Goal: Check status: Check status

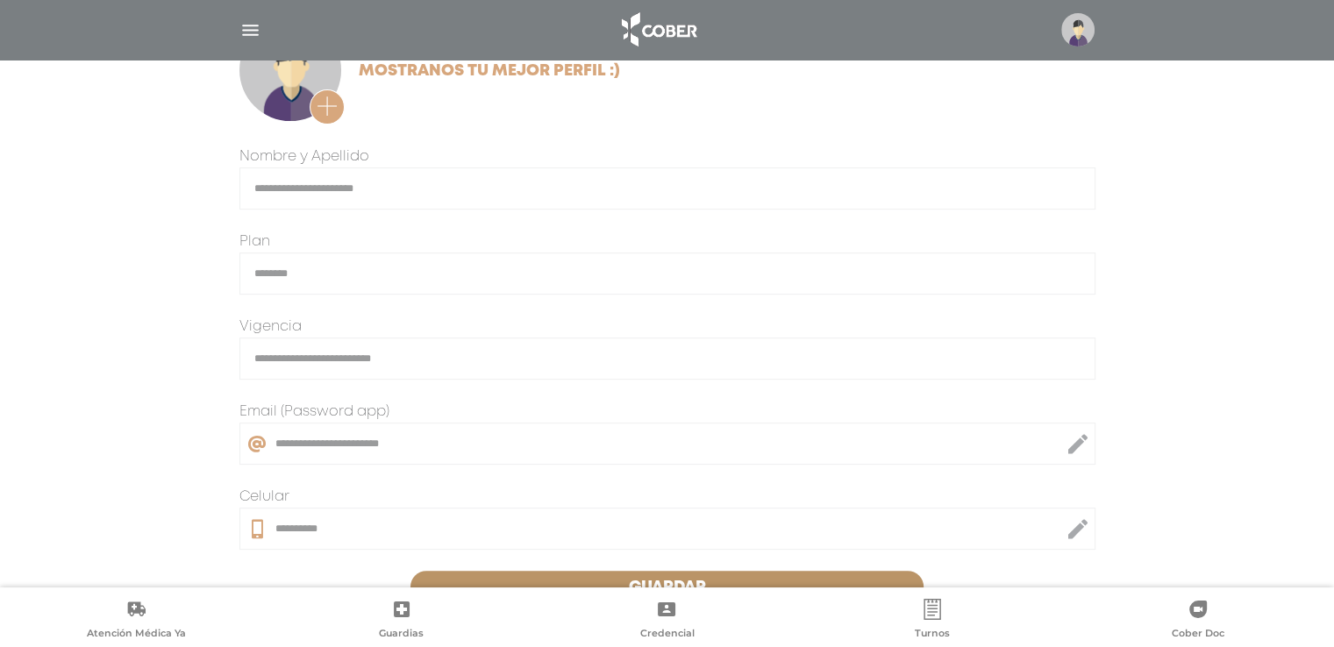
scroll to position [440, 0]
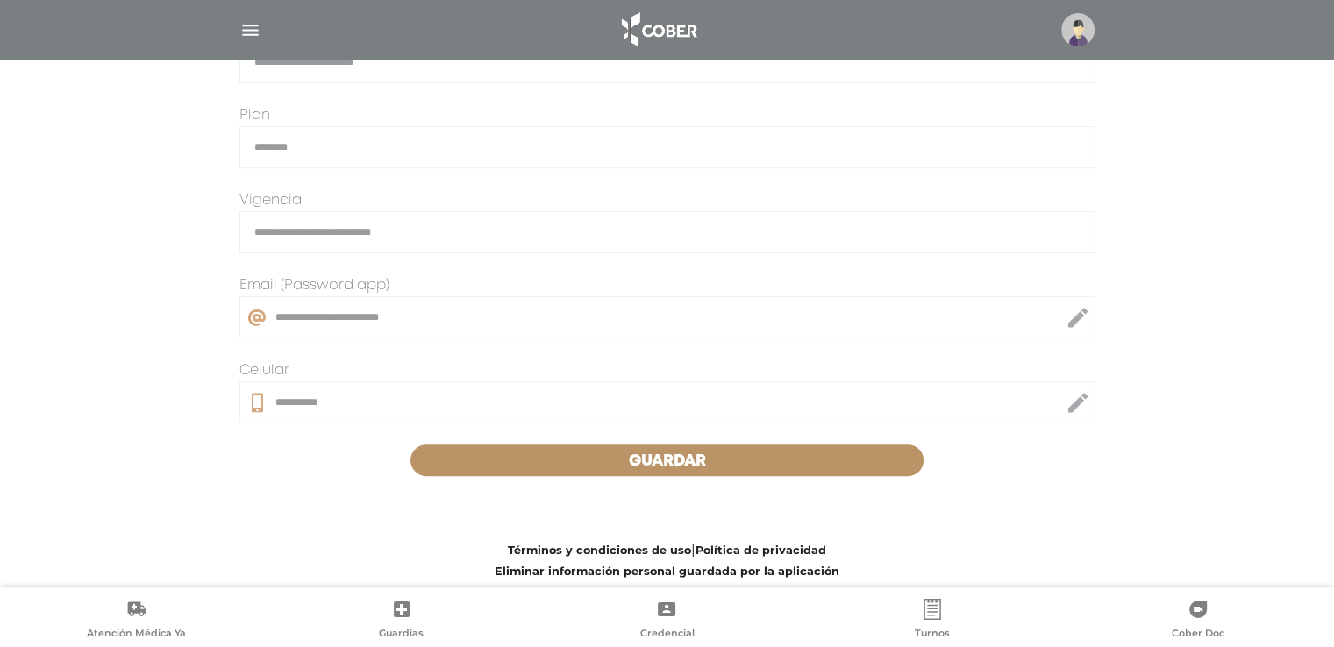
drag, startPoint x: 668, startPoint y: 461, endPoint x: 654, endPoint y: 464, distance: 14.3
click at [668, 461] on span "Guardar" at bounding box center [667, 462] width 77 height 16
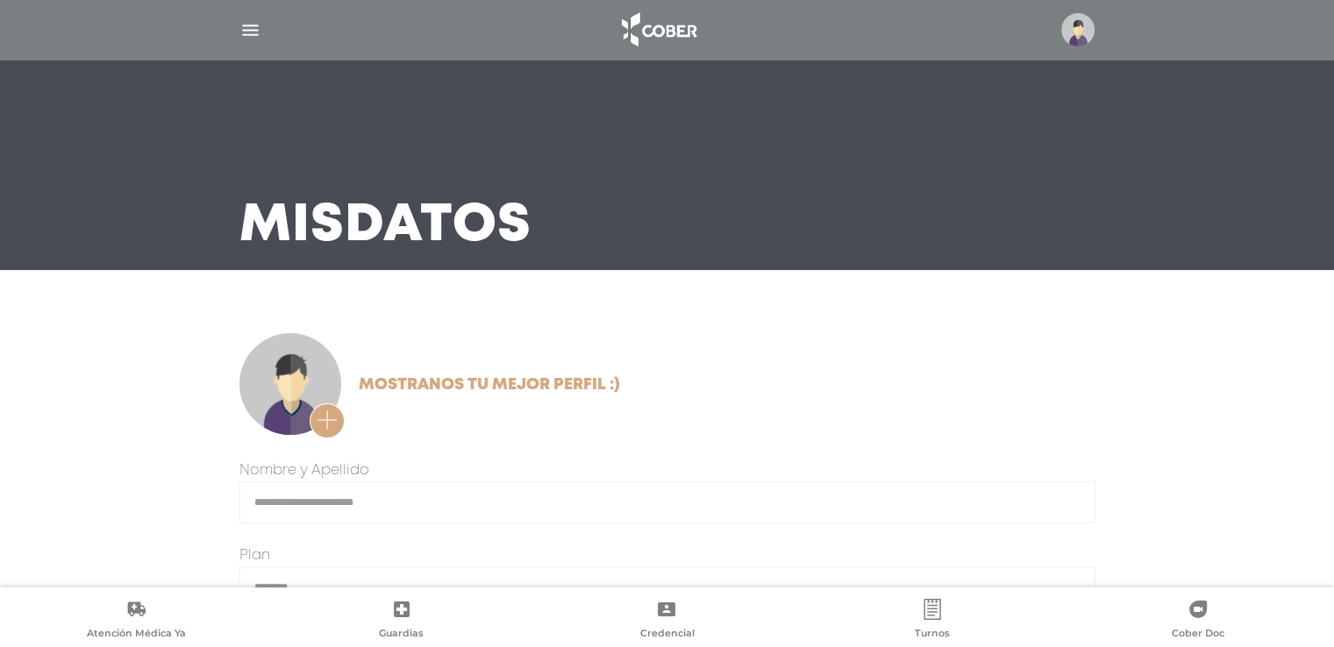
click at [252, 29] on img "button" at bounding box center [250, 30] width 22 height 22
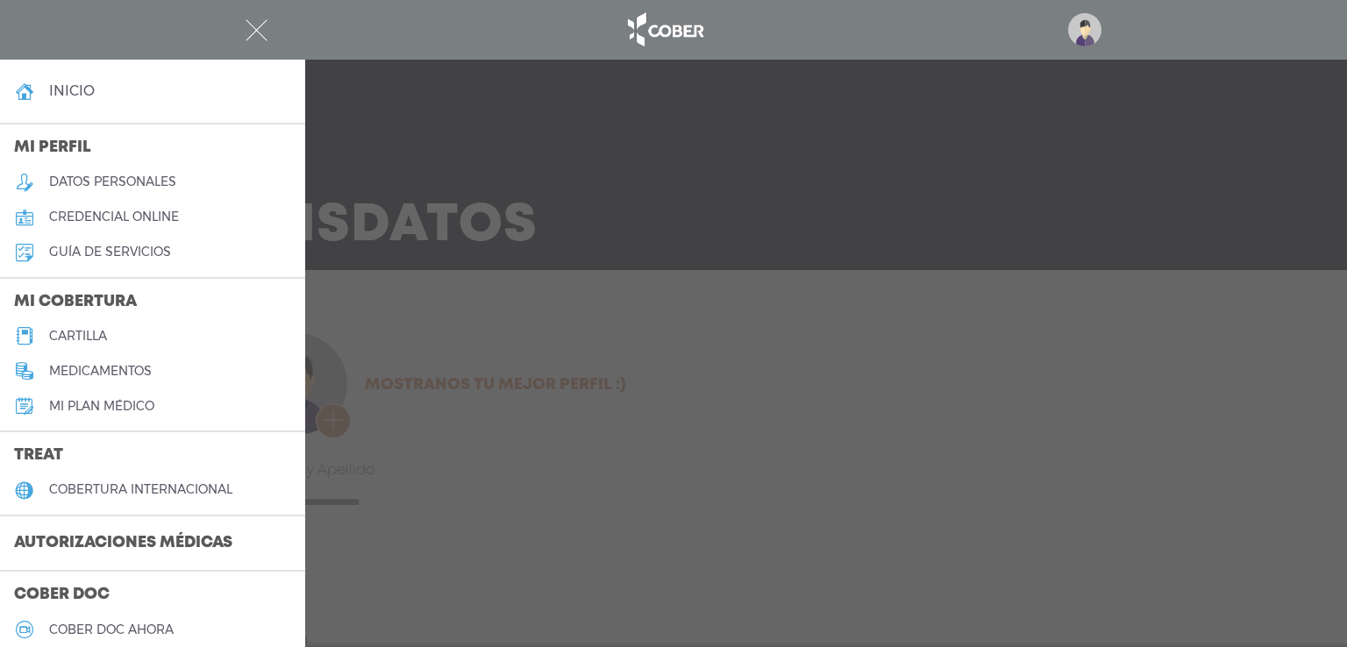
click at [191, 531] on h3 "Autorizaciones médicas" at bounding box center [123, 543] width 247 height 33
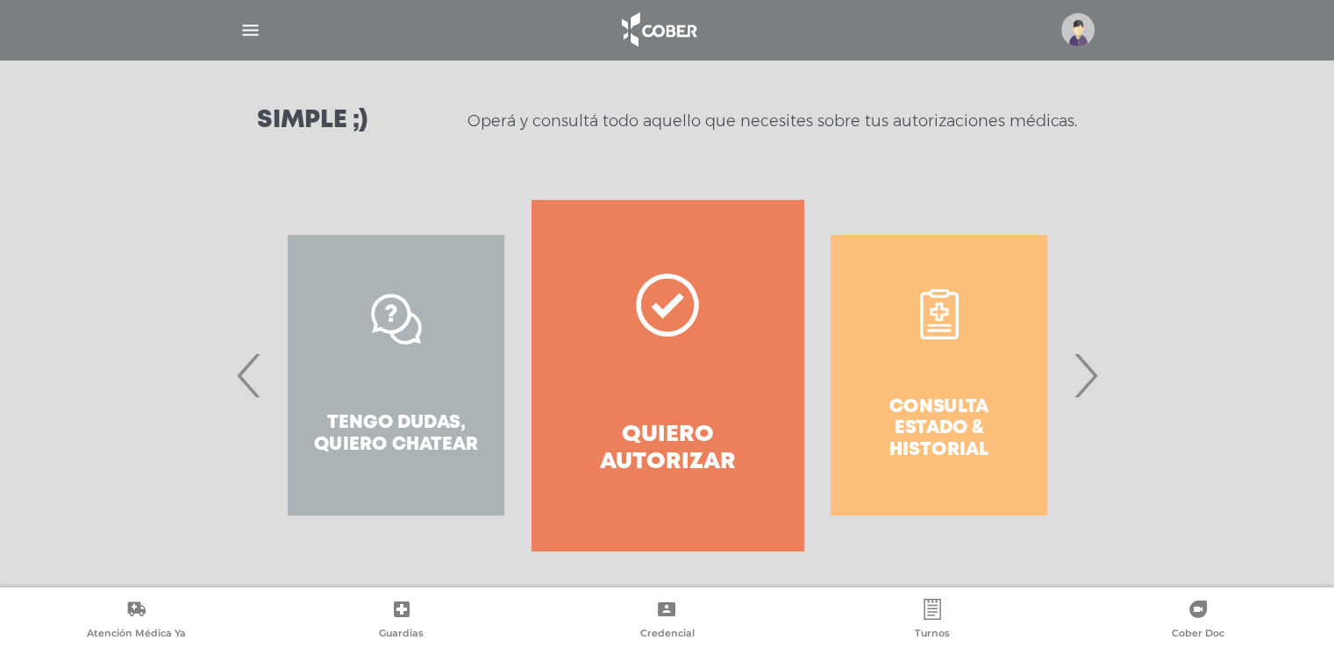
scroll to position [233, 0]
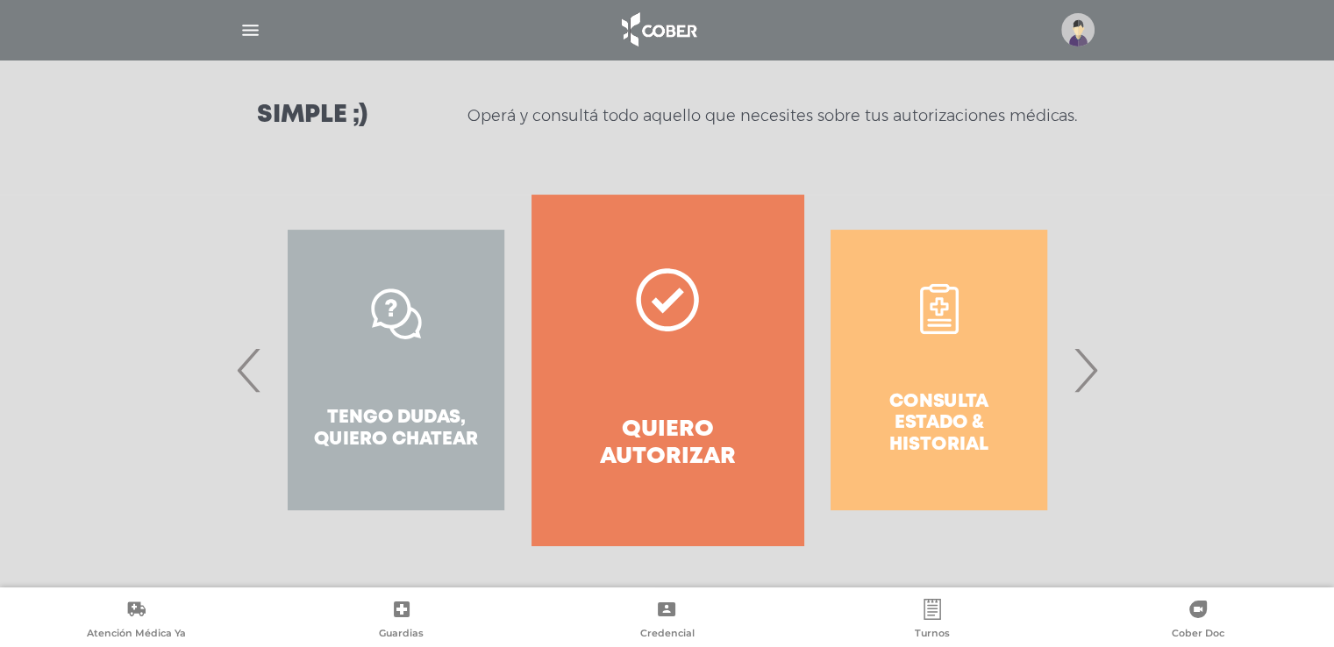
click at [916, 418] on div "Consulta estado & historial" at bounding box center [939, 370] width 271 height 351
click at [951, 311] on div "Consulta estado & historial" at bounding box center [939, 370] width 271 height 351
click at [702, 436] on h4 "Quiero autorizar" at bounding box center [667, 444] width 208 height 54
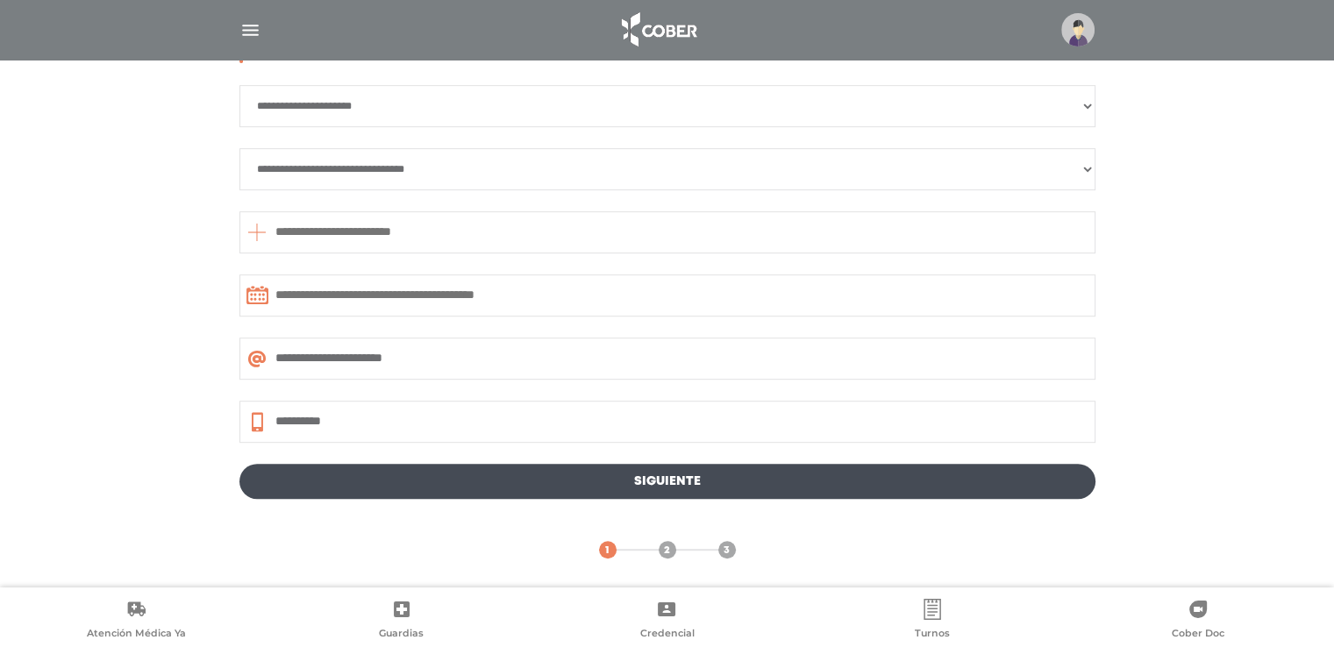
scroll to position [869, 0]
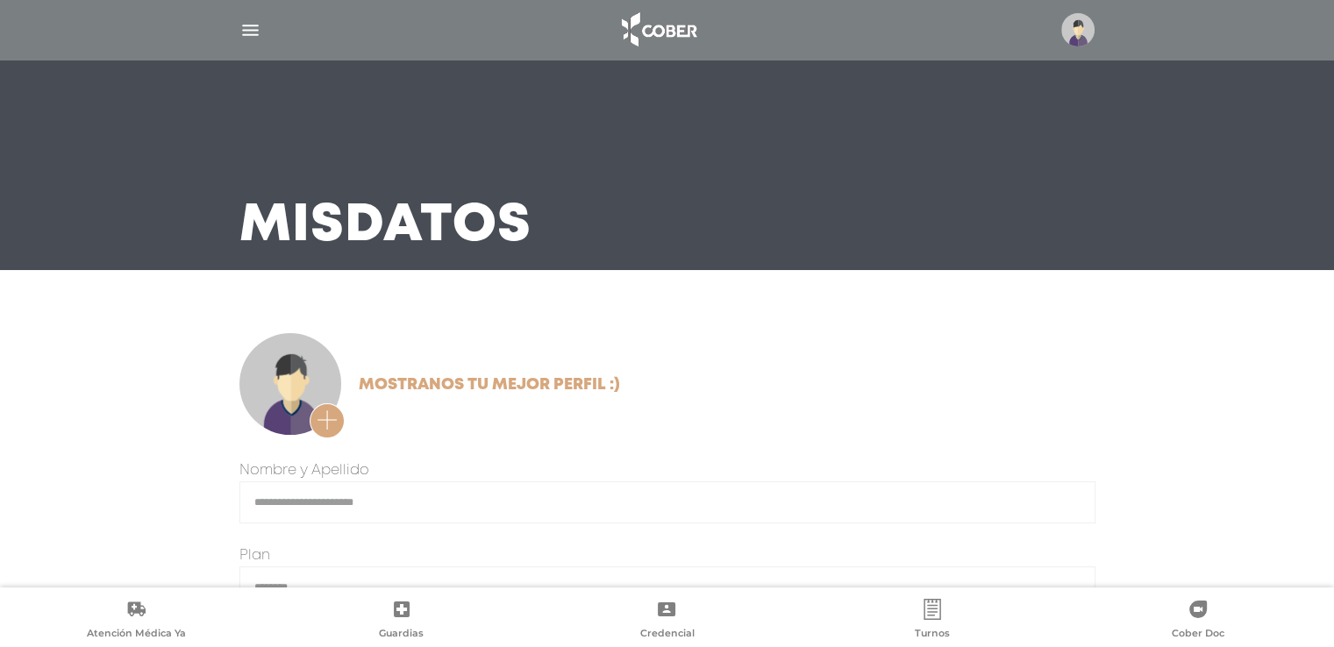
click at [240, 25] on img "button" at bounding box center [250, 30] width 22 height 22
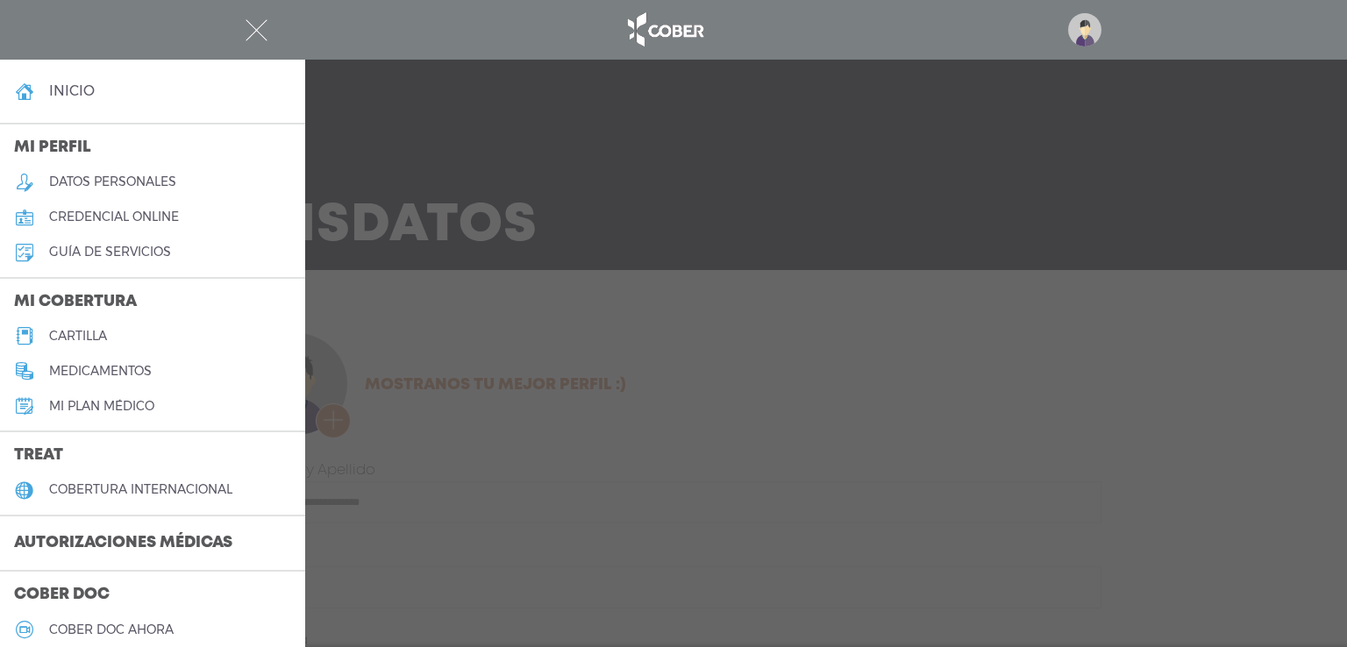
click at [105, 529] on h3 "Autorizaciones médicas" at bounding box center [123, 543] width 247 height 33
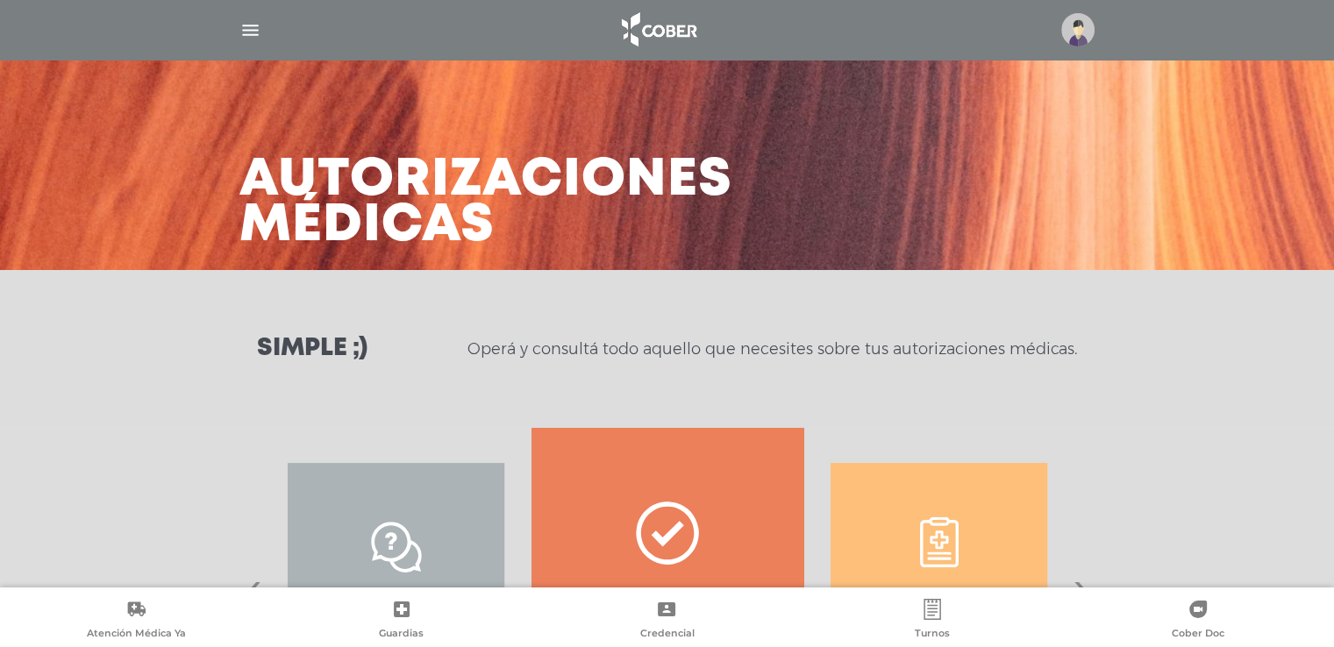
scroll to position [233, 0]
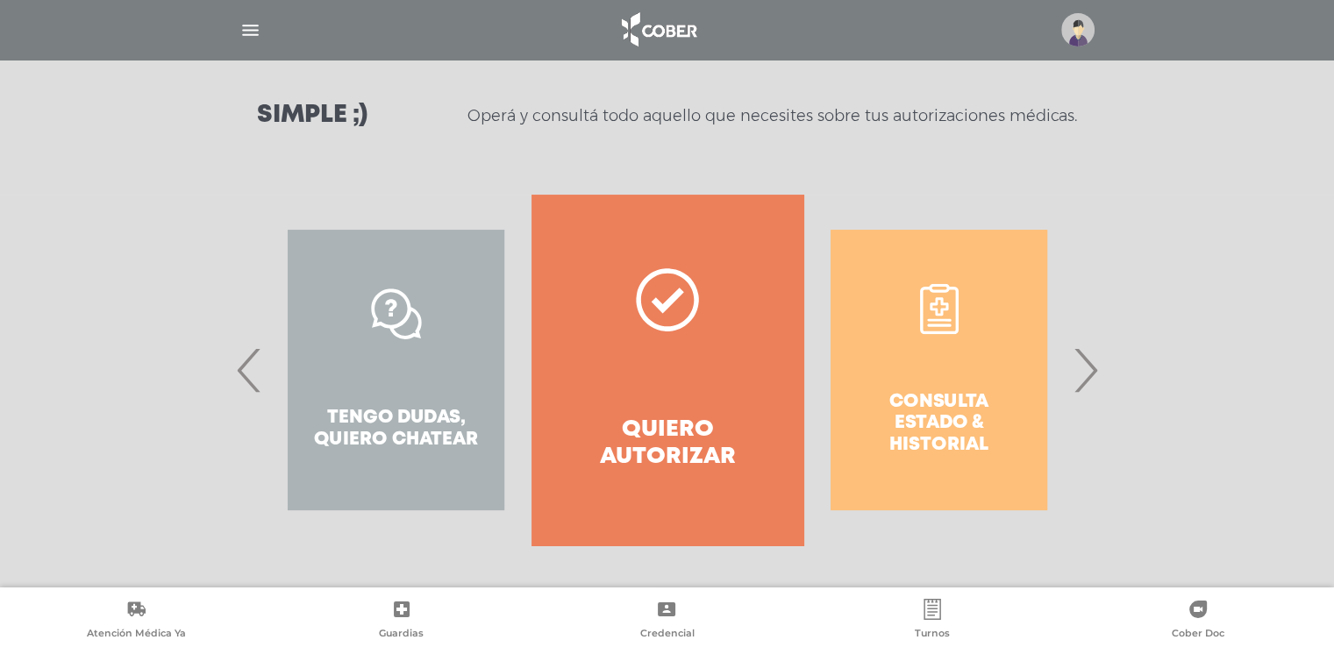
click at [965, 437] on div "Consulta estado & historial" at bounding box center [939, 370] width 271 height 351
click at [945, 323] on div "Consulta estado & historial" at bounding box center [939, 370] width 271 height 351
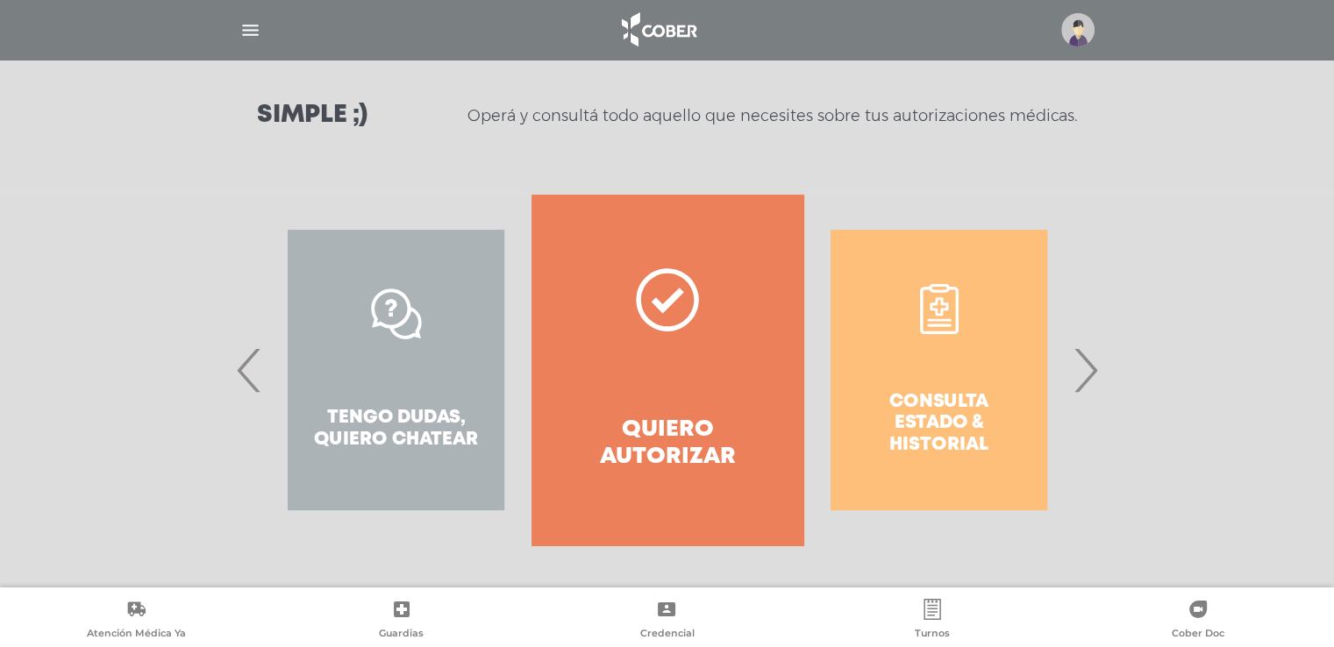
click at [977, 453] on div "Consulta estado & historial" at bounding box center [939, 370] width 271 height 351
click at [968, 439] on div "Consulta estado & historial" at bounding box center [939, 370] width 271 height 351
click at [1101, 374] on span "›" at bounding box center [1085, 370] width 34 height 95
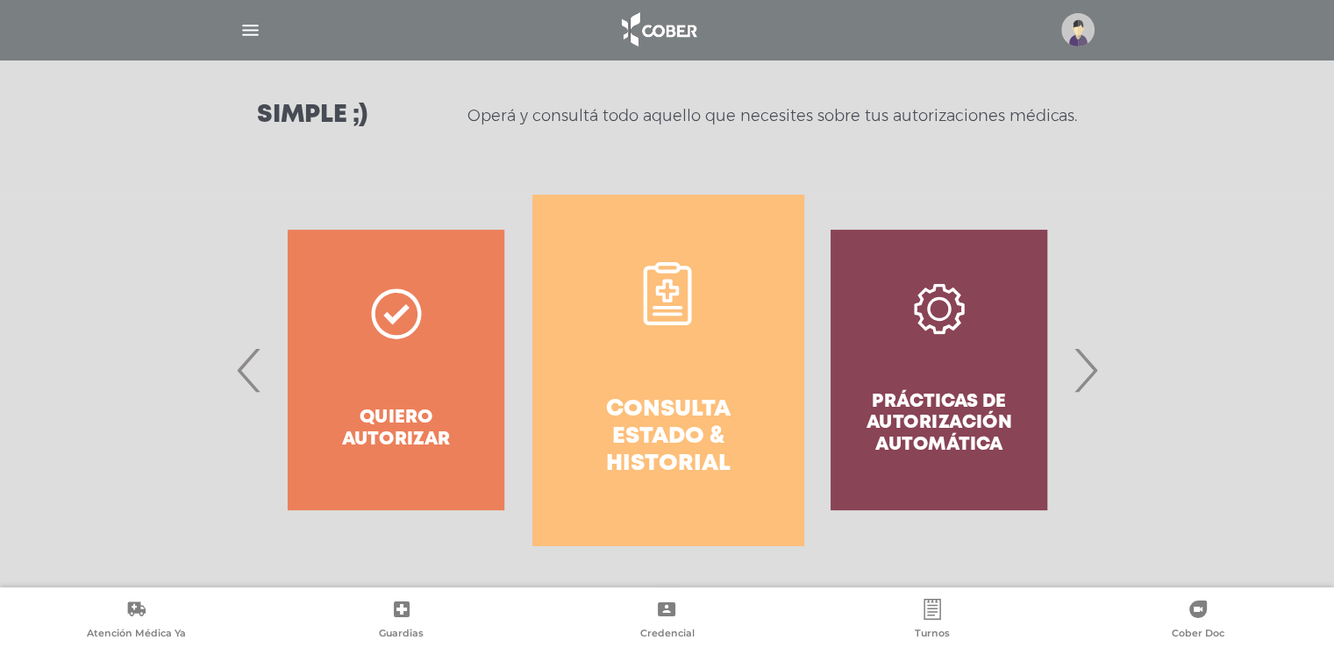
click at [650, 418] on h4 "Consulta estado & historial" at bounding box center [668, 438] width 208 height 82
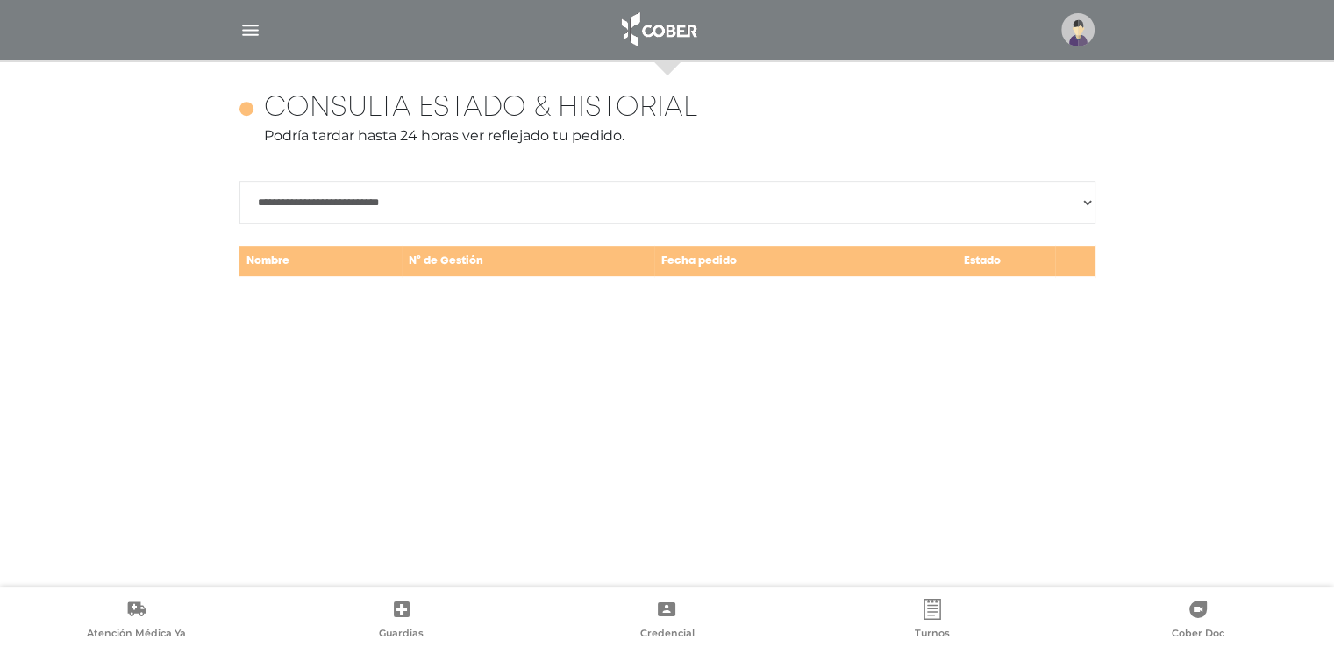
scroll to position [761, 0]
click at [632, 191] on select "**********" at bounding box center [667, 202] width 856 height 42
select select "**********"
click at [239, 181] on select "**********" at bounding box center [667, 202] width 856 height 42
click at [395, 390] on div "**********" at bounding box center [667, 324] width 898 height 528
